Goal: Transaction & Acquisition: Book appointment/travel/reservation

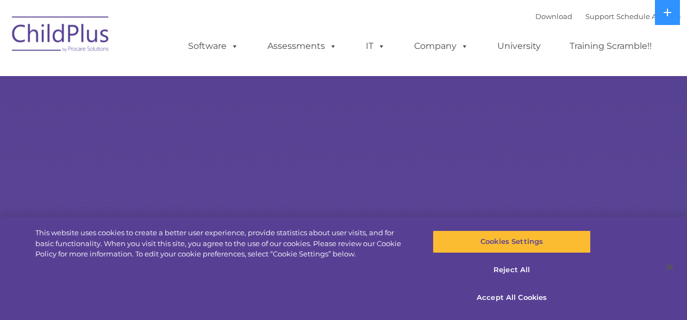
select select "MEDIUM"
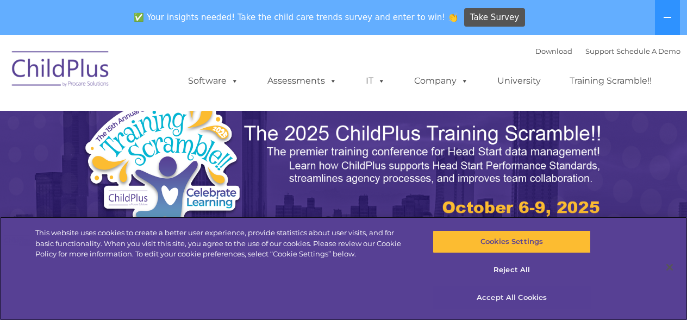
click at [502, 293] on button "Accept All Cookies" at bounding box center [511, 297] width 158 height 23
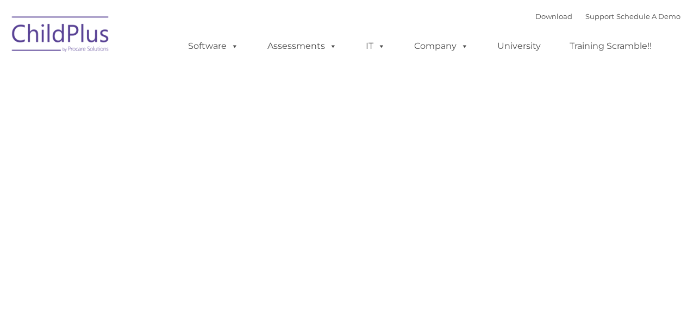
type input ""
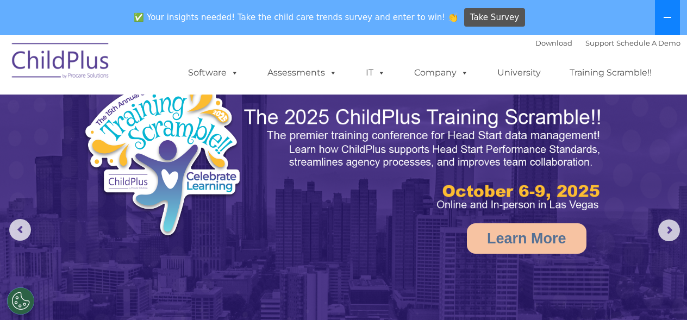
click at [670, 16] on icon at bounding box center [667, 17] width 9 height 9
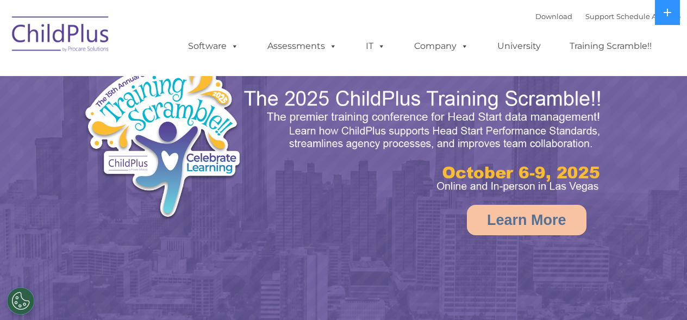
select select "MEDIUM"
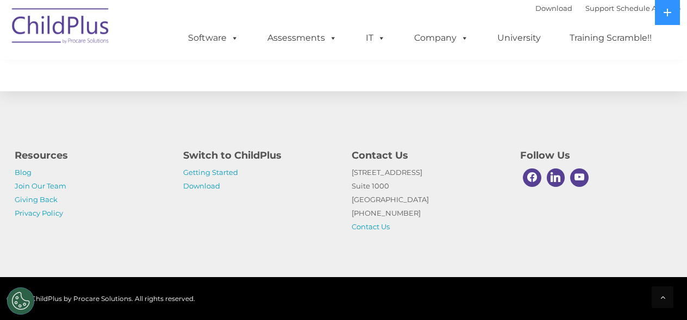
scroll to position [1312, 0]
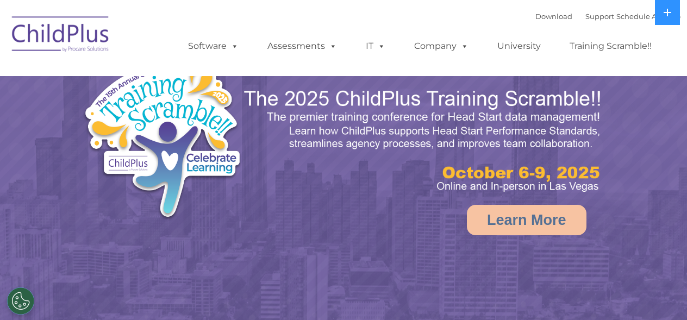
select select "MEDIUM"
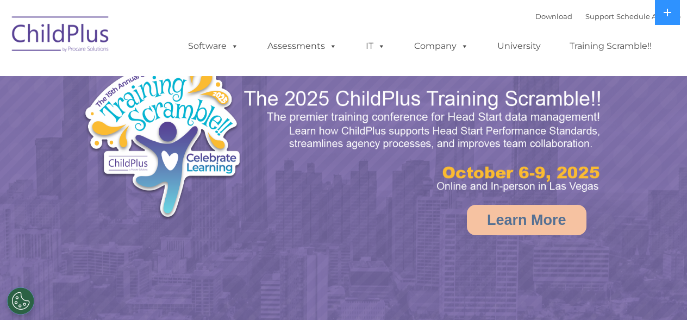
select select "MEDIUM"
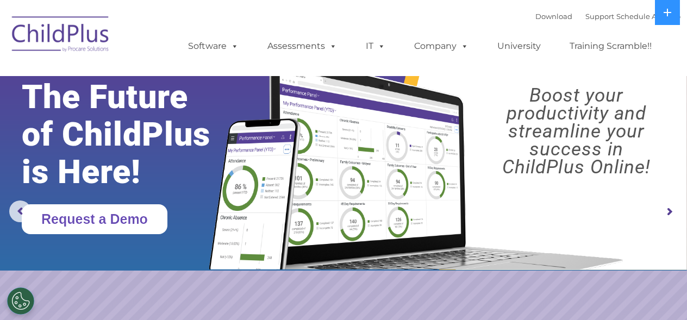
click at [135, 216] on link "Request a Demo" at bounding box center [95, 219] width 146 height 30
